Goal: Task Accomplishment & Management: Use online tool/utility

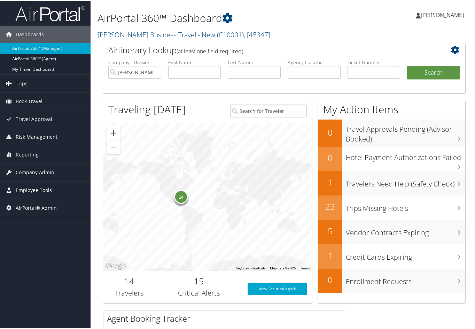
click at [30, 188] on span "Employee Tools" at bounding box center [34, 188] width 36 height 17
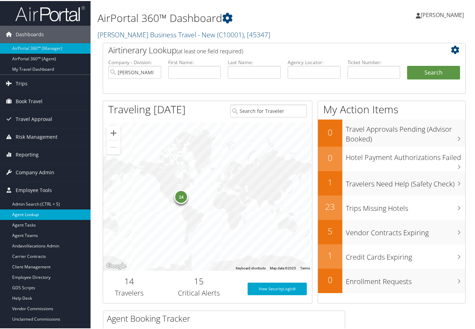
click at [29, 216] on link "Agent Lookup" at bounding box center [45, 213] width 90 height 10
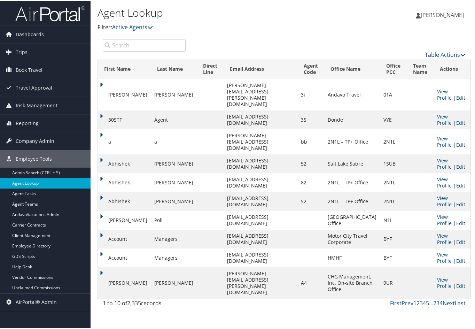
click at [130, 40] on input "search" at bounding box center [144, 44] width 83 height 13
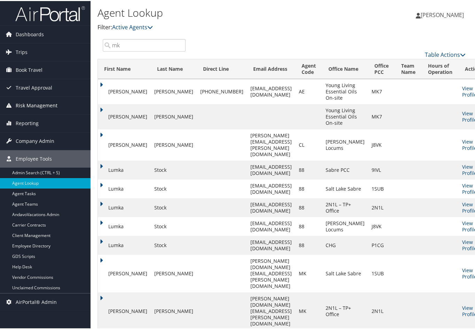
type input "mk"
